Goal: Contribute content: Contribute content

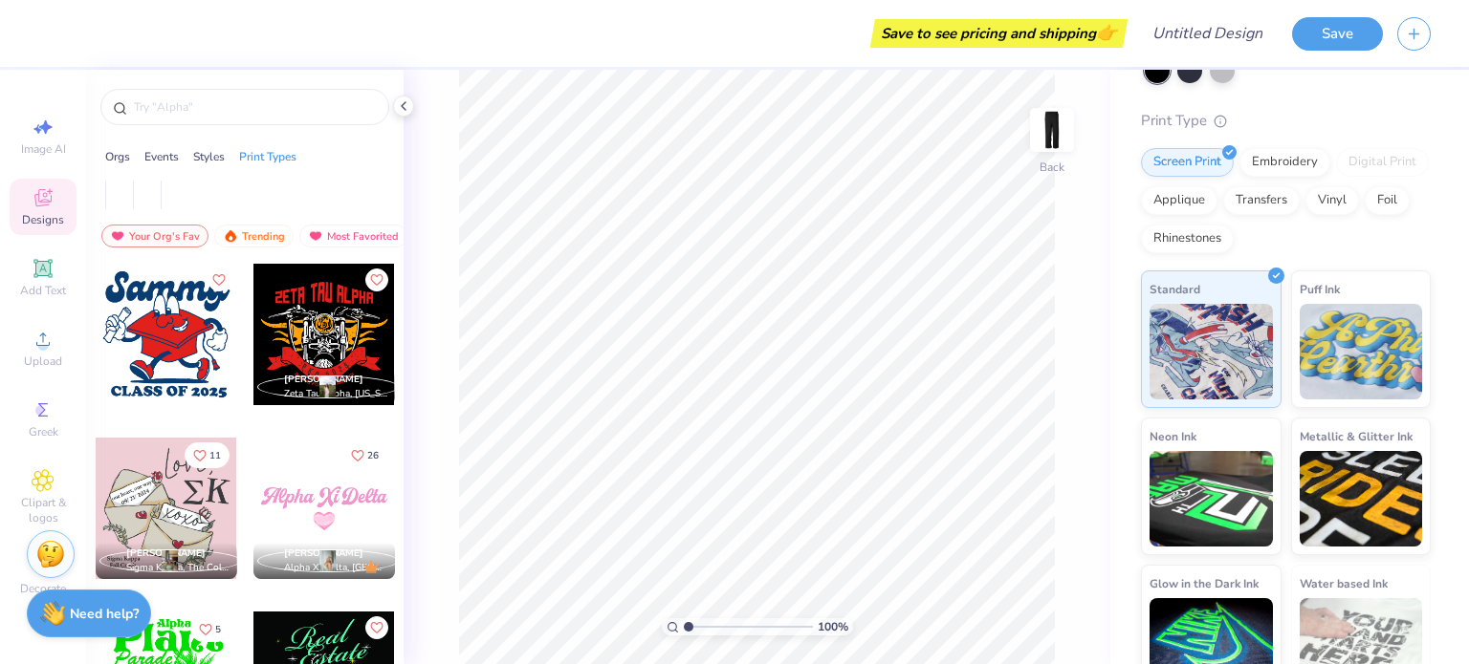
scroll to position [185, 0]
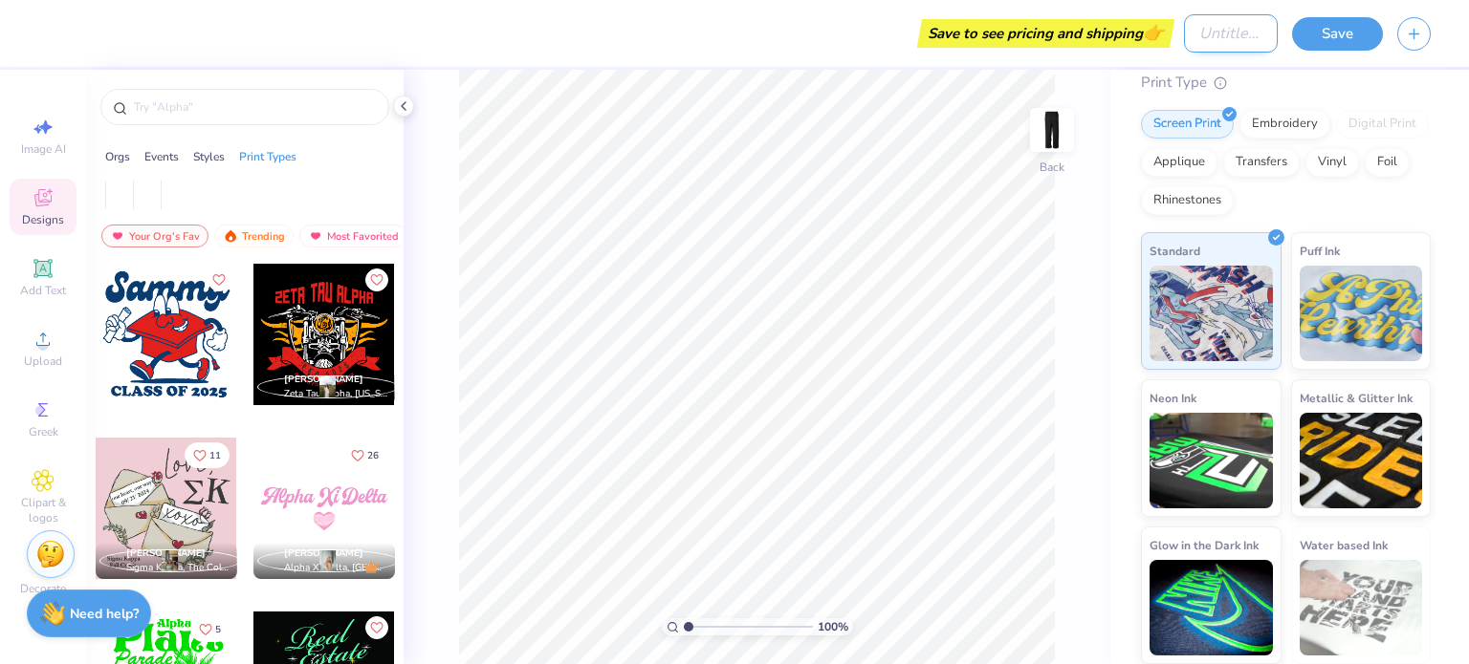
click at [1201, 39] on input "Design Title" at bounding box center [1231, 33] width 94 height 38
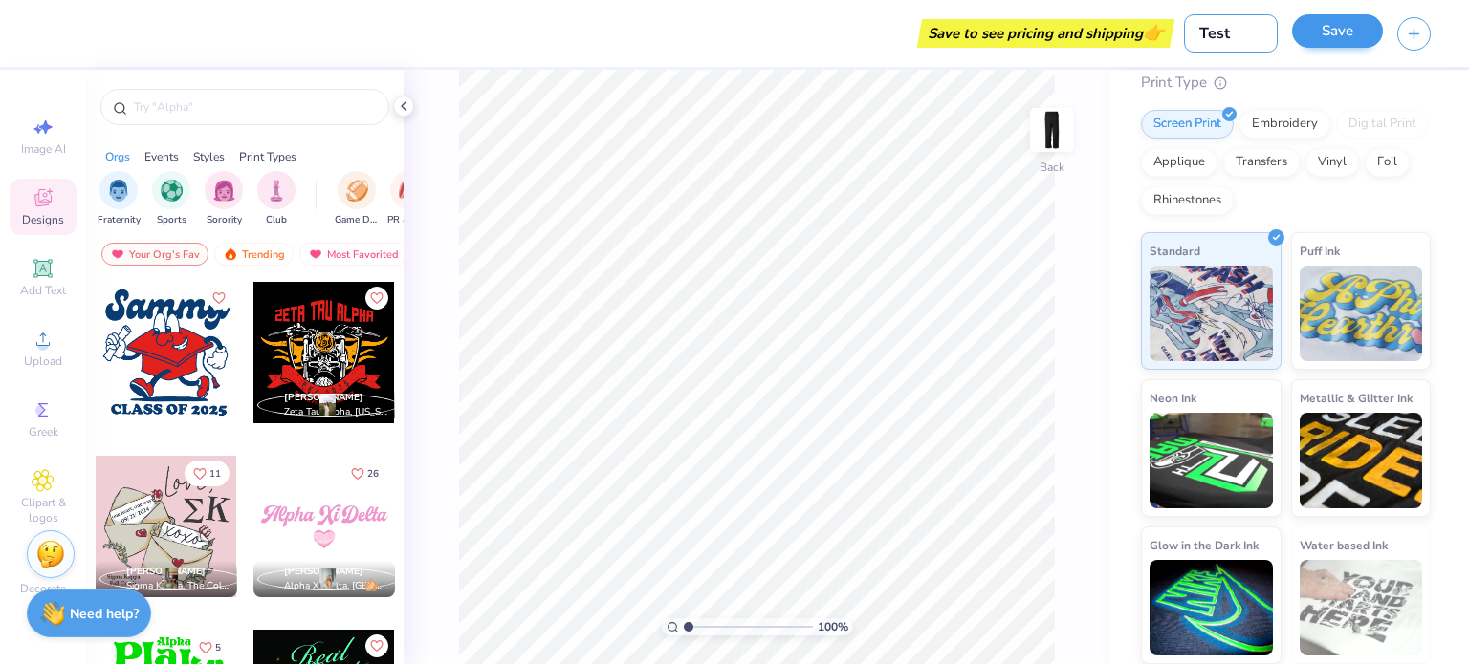
type input "Test"
click at [1350, 33] on button "Save" at bounding box center [1337, 30] width 91 height 33
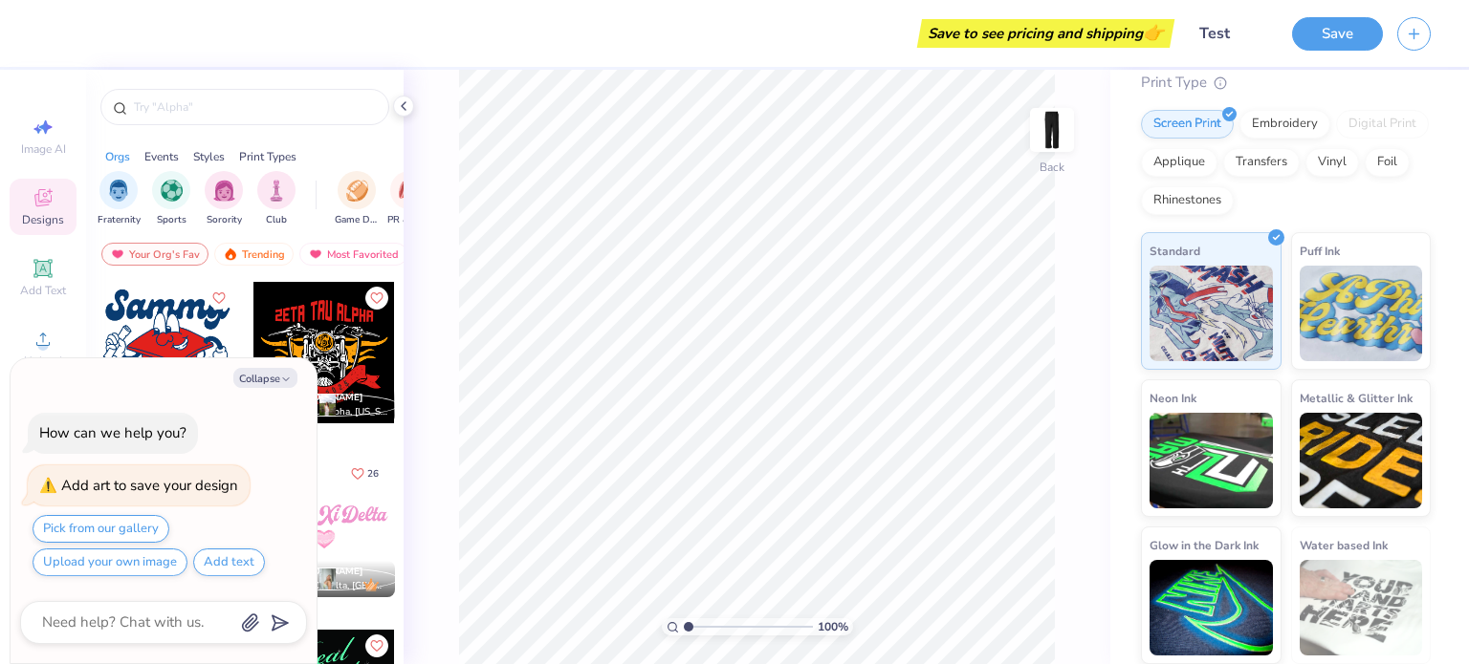
click at [165, 322] on div at bounding box center [166, 352] width 141 height 141
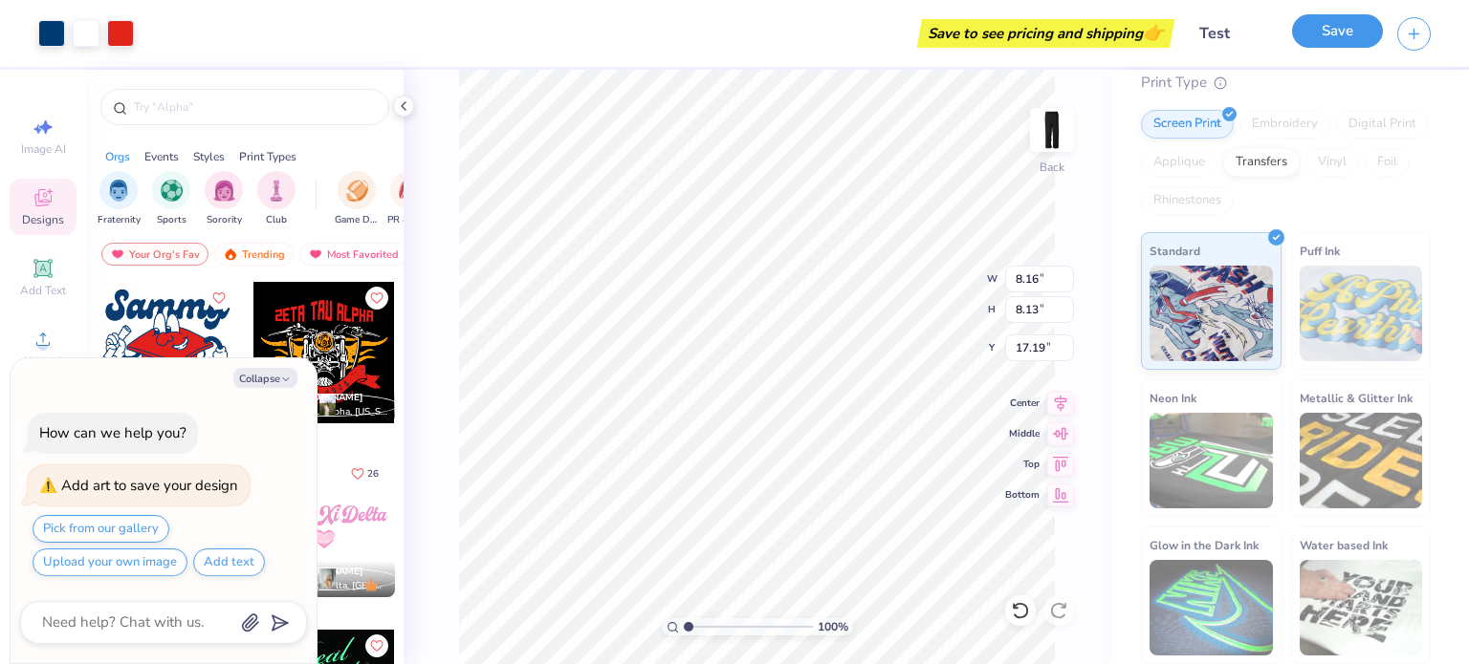
click at [1323, 36] on button "Save" at bounding box center [1337, 30] width 91 height 33
type textarea "x"
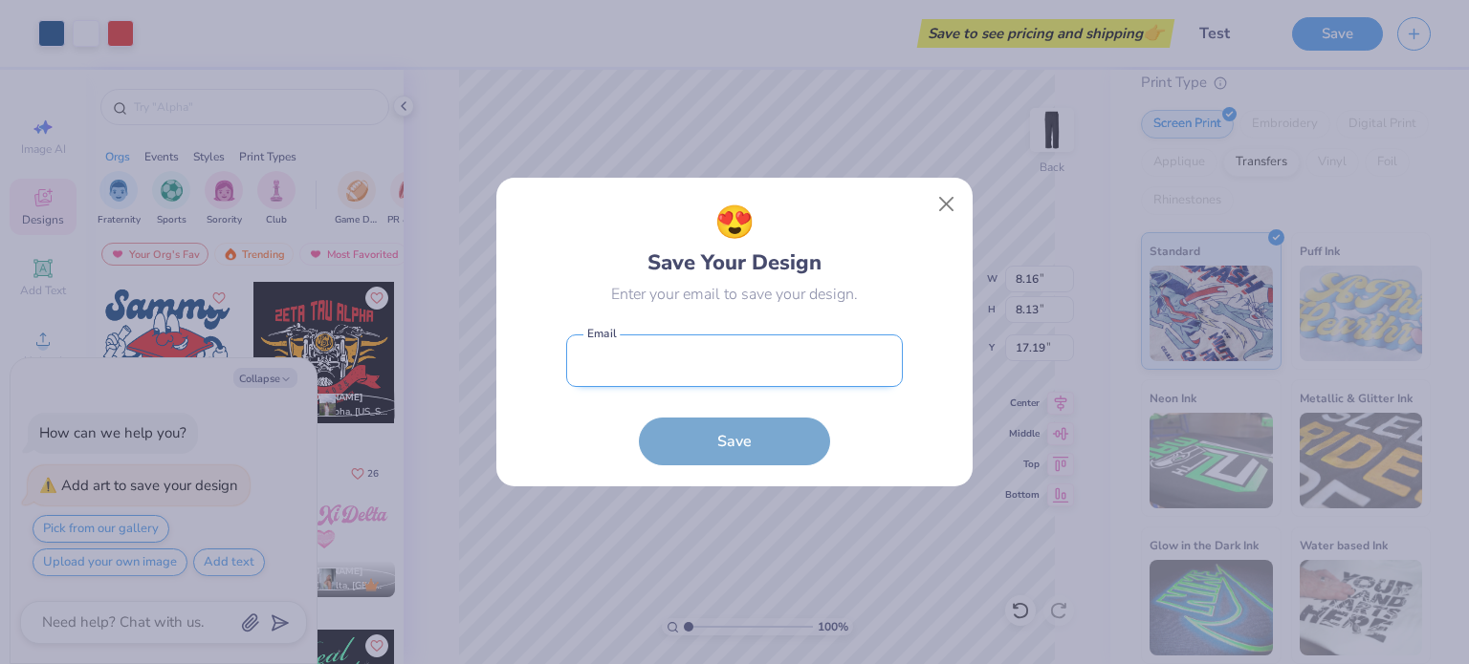
click at [639, 367] on input "email" at bounding box center [734, 361] width 337 height 53
type input "[EMAIL_ADDRESS][DOMAIN_NAME]"
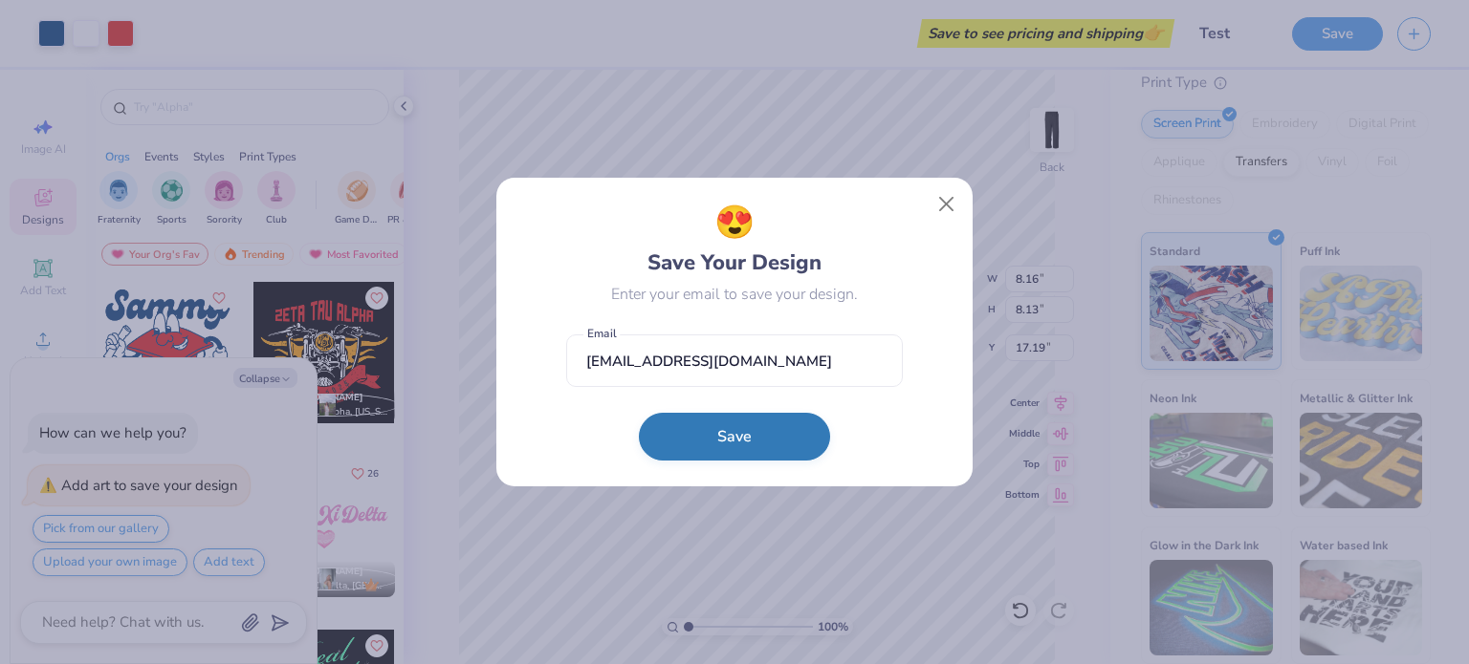
click at [682, 447] on button "Save" at bounding box center [734, 437] width 191 height 48
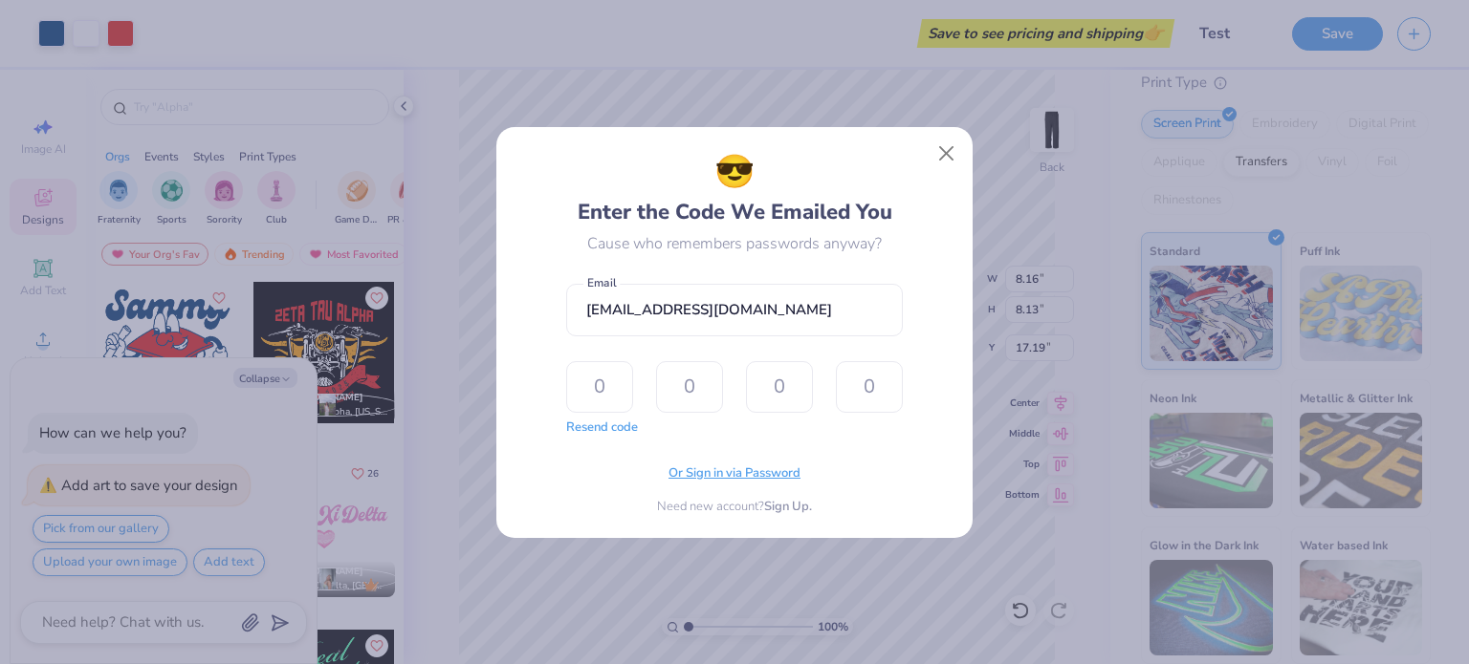
click at [693, 469] on span "Or Sign in via Password" at bounding box center [734, 474] width 132 height 19
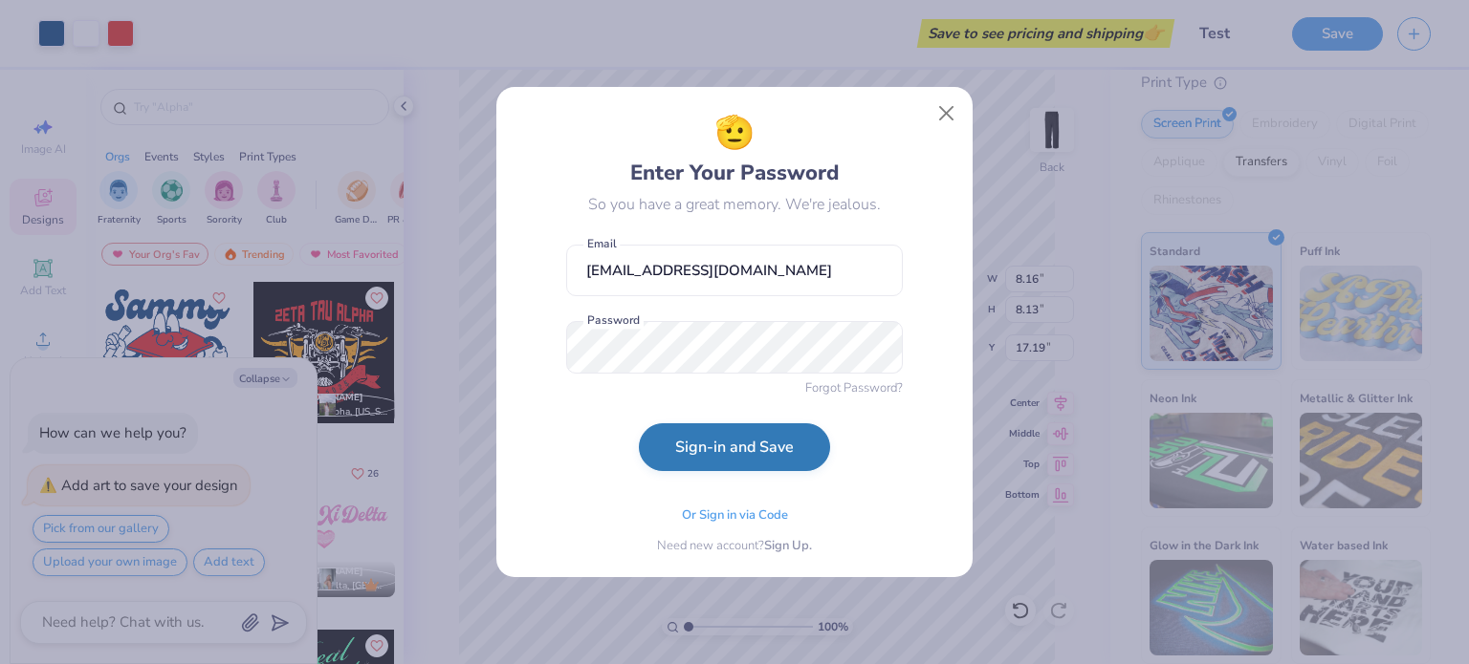
click at [716, 454] on button "Sign-in and Save" at bounding box center [734, 448] width 191 height 48
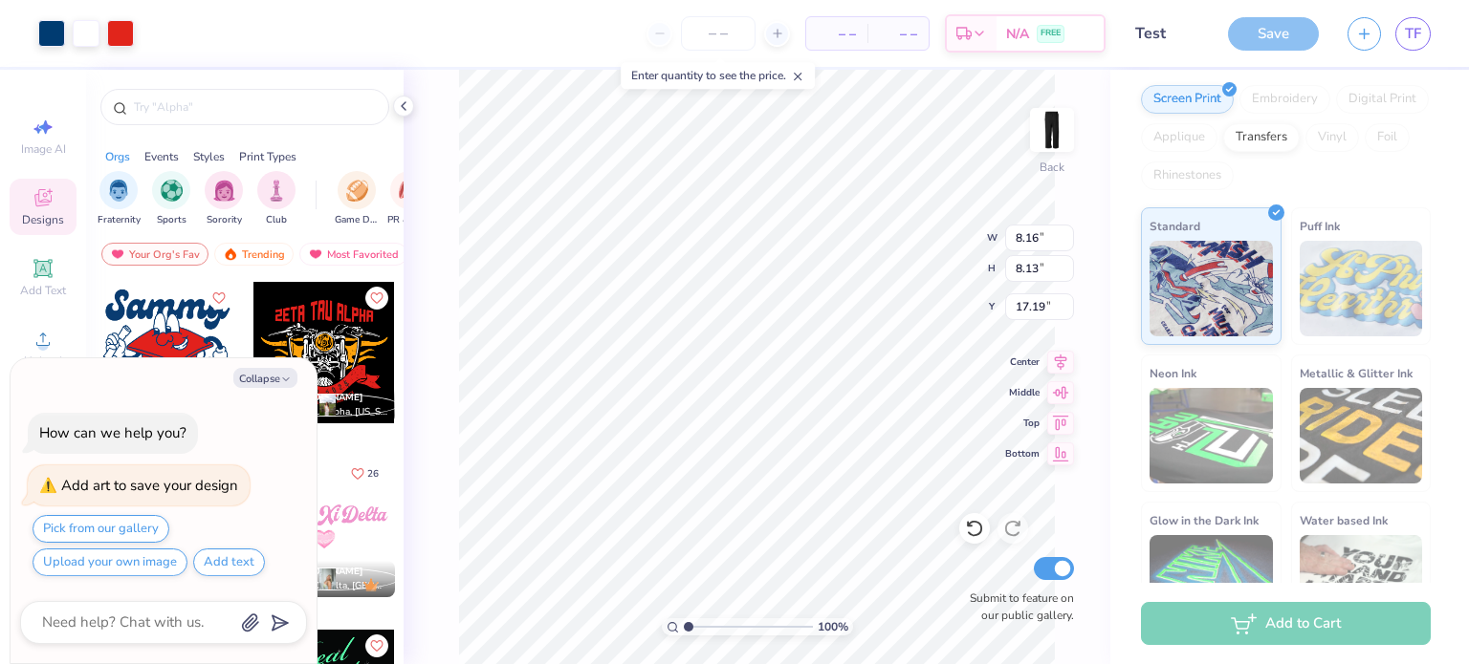
scroll to position [267, 0]
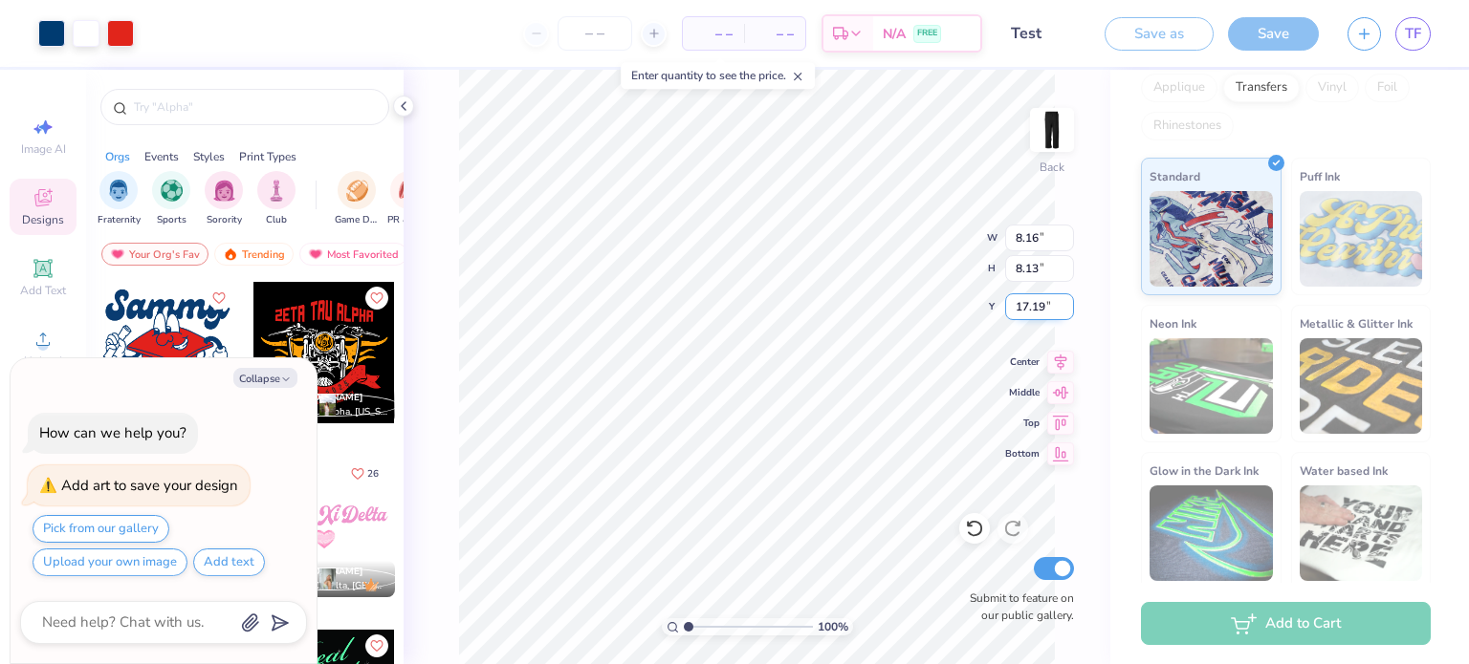
scroll to position [298, 0]
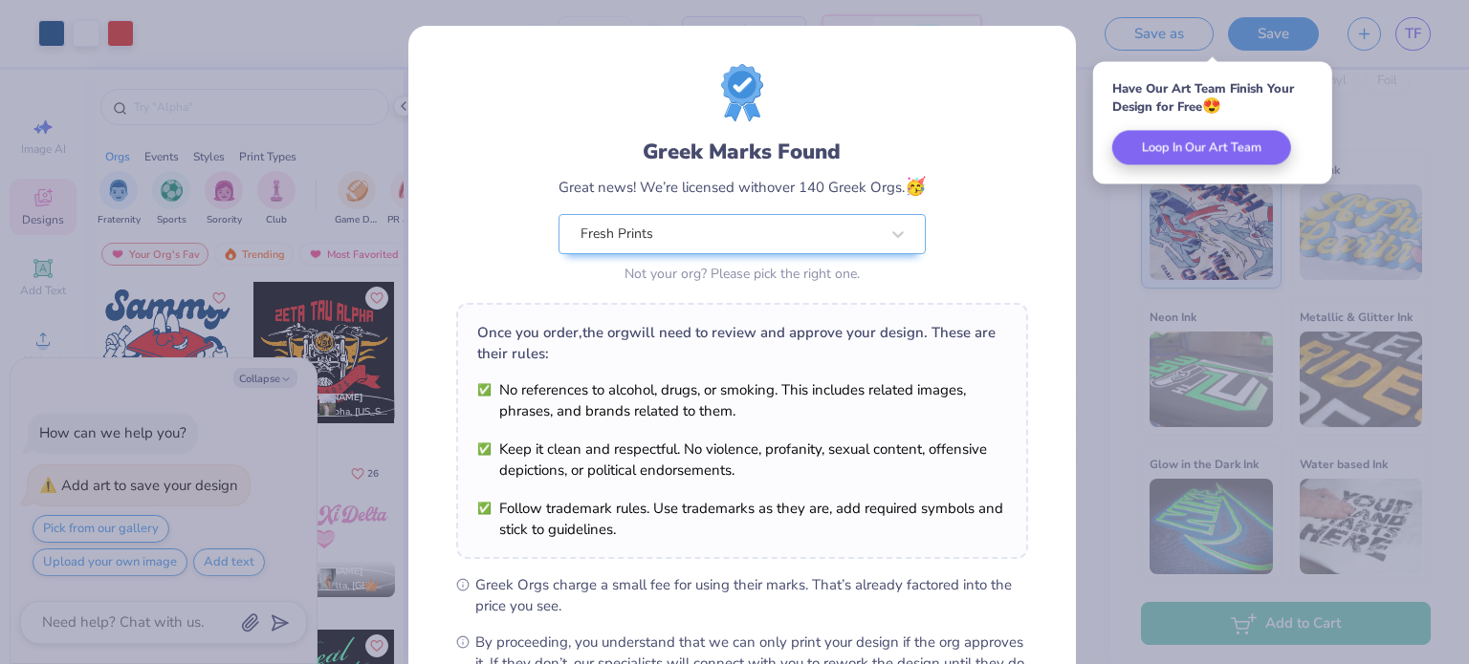
click at [1141, 322] on div "Greek Marks Found Great news! We’re licensed with over 140 Greek Orgs. 🥳 Fresh …" at bounding box center [734, 332] width 1469 height 664
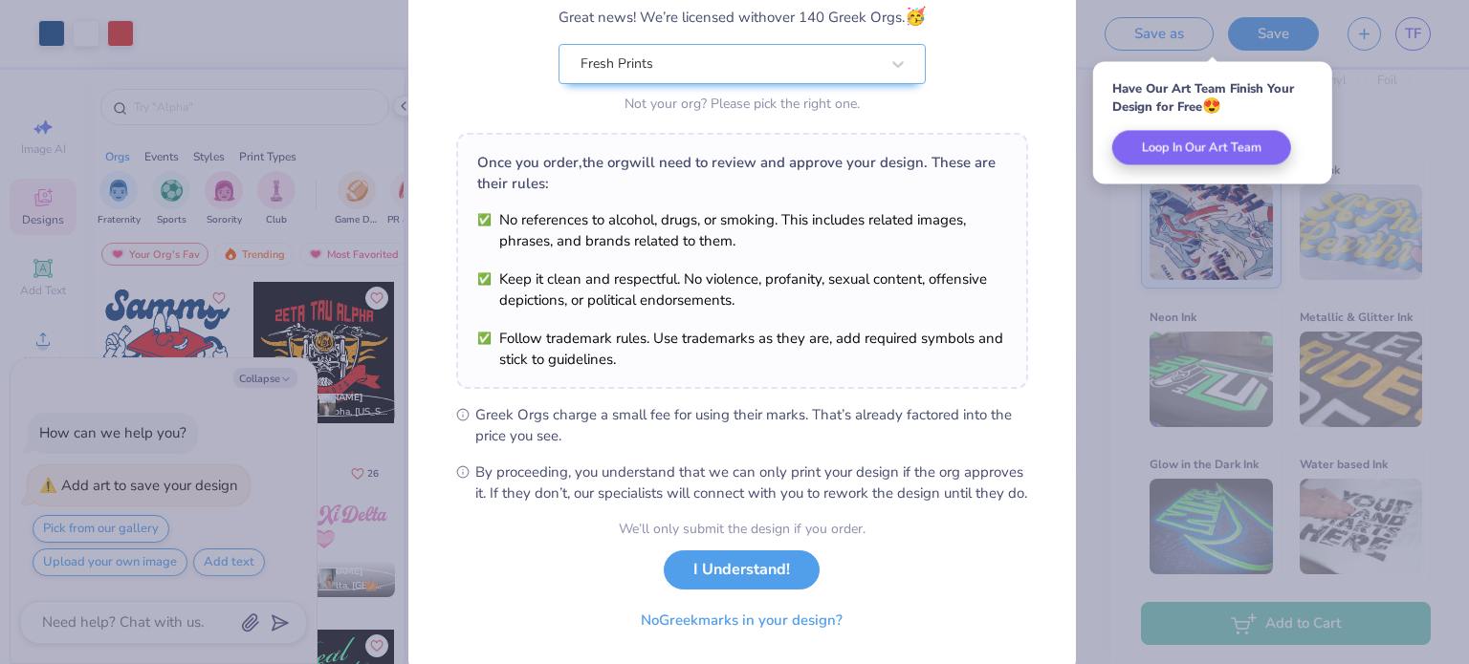
scroll to position [229, 0]
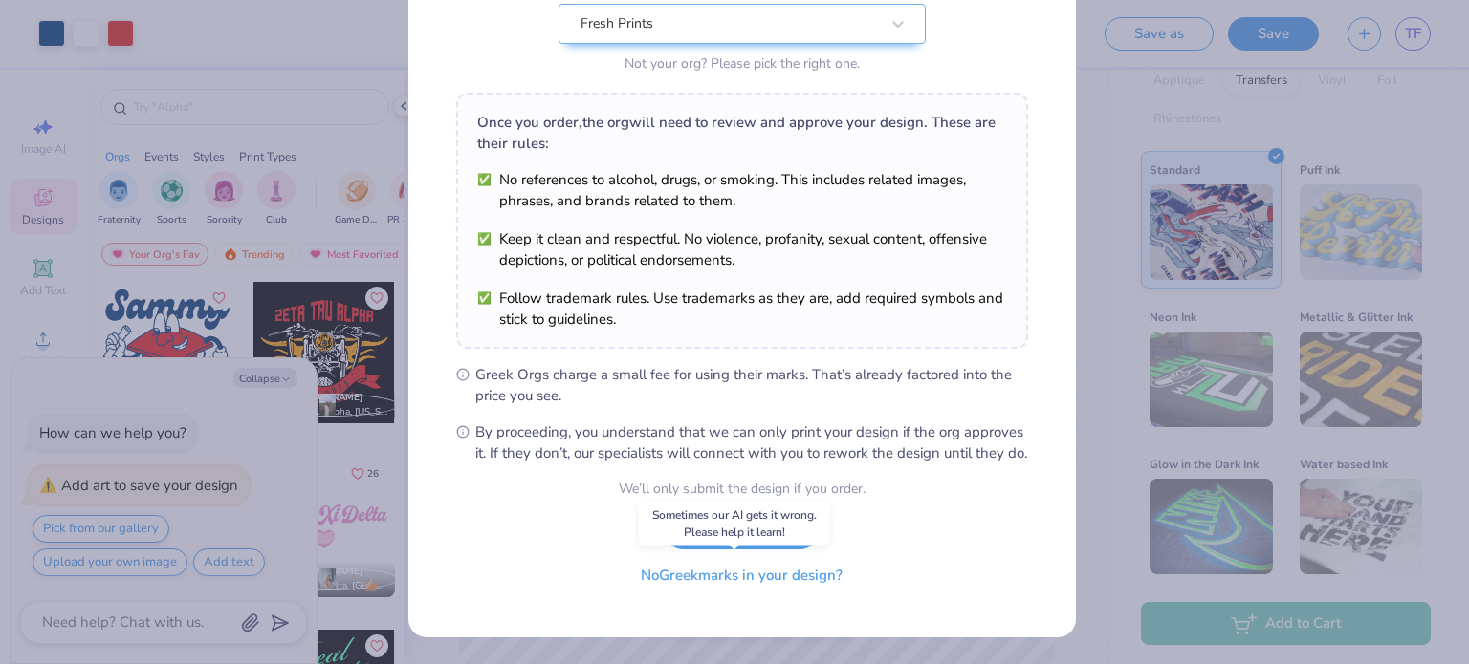
click at [822, 586] on button "No Greek marks in your design?" at bounding box center [741, 575] width 234 height 39
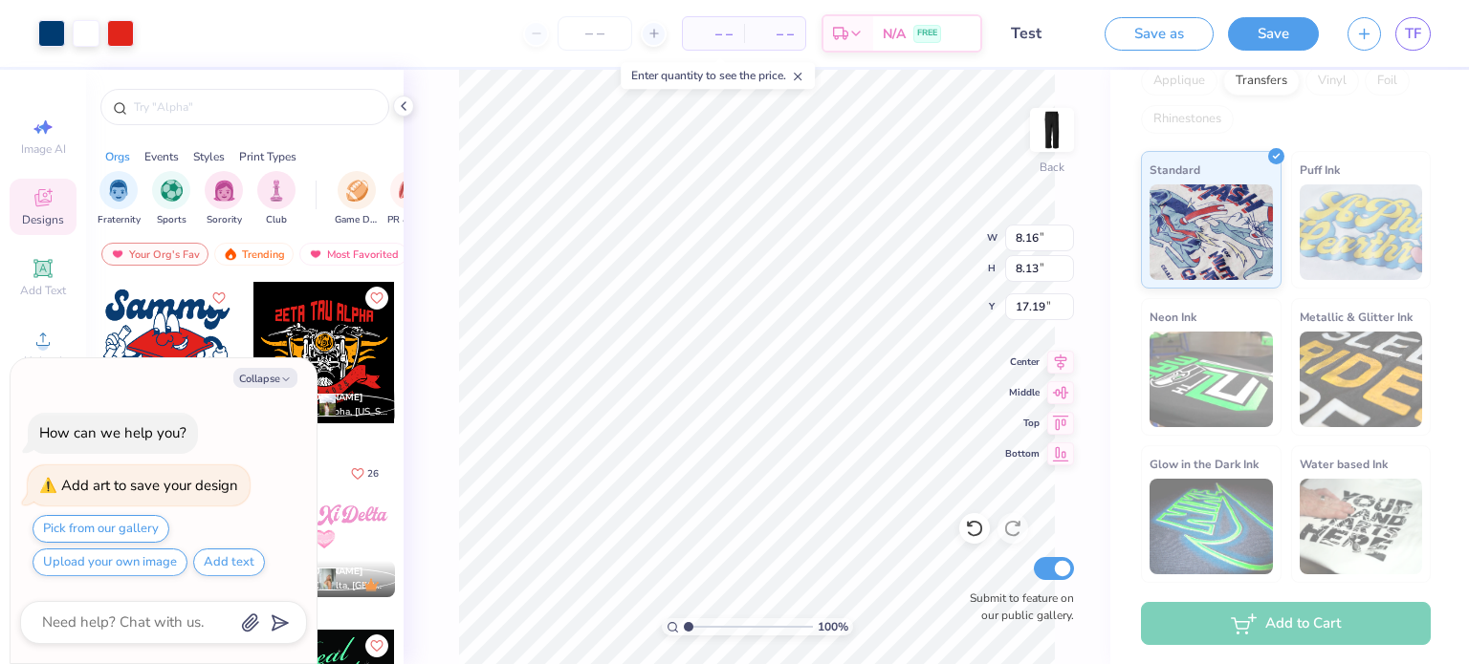
scroll to position [0, 0]
type textarea "x"
